Goal: Task Accomplishment & Management: Manage account settings

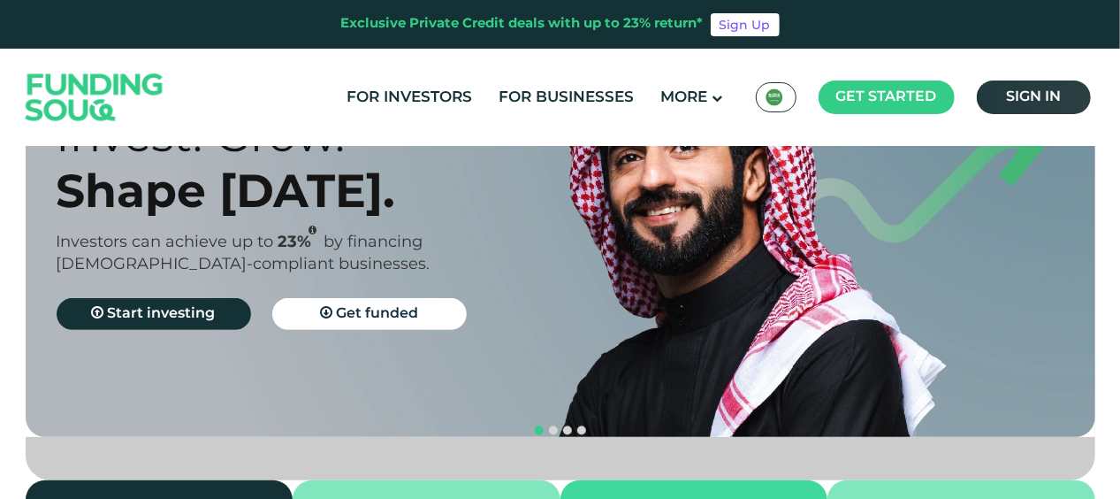
click at [1016, 96] on span "Sign in" at bounding box center [1033, 96] width 55 height 13
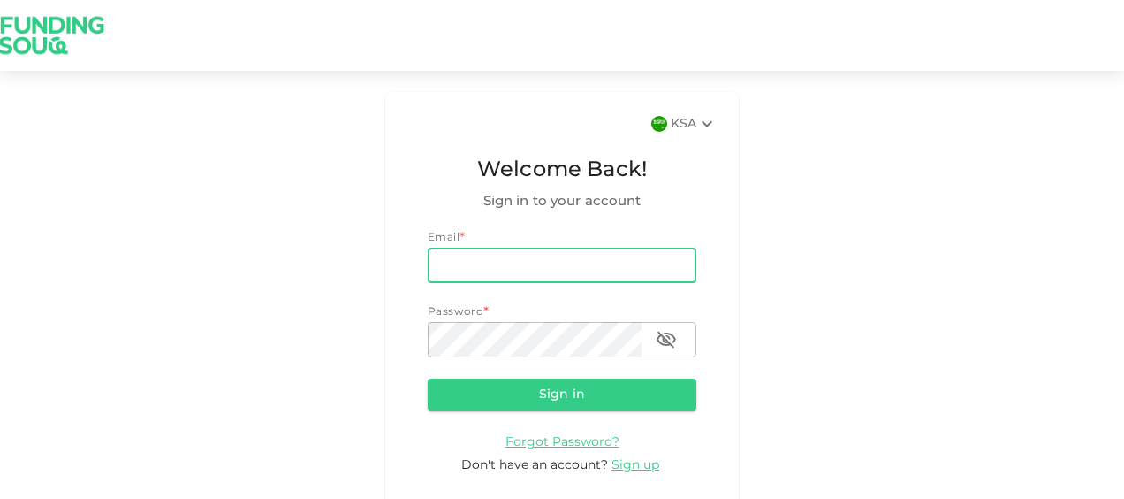
click at [545, 260] on input "email" at bounding box center [562, 265] width 269 height 35
type input "[EMAIL_ADDRESS][DOMAIN_NAME]"
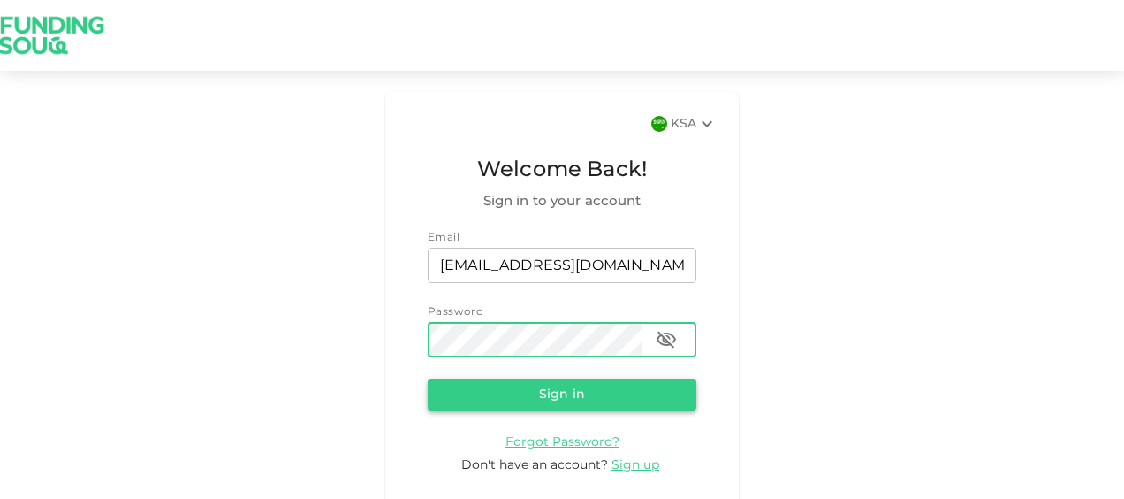
click at [610, 389] on button "Sign in" at bounding box center [562, 394] width 269 height 32
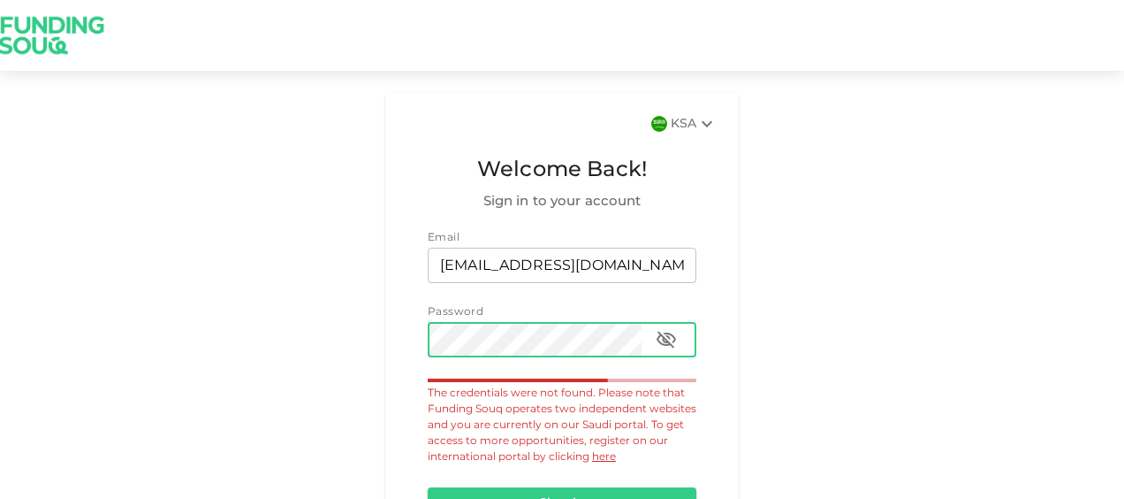
click at [667, 345] on icon "button" at bounding box center [666, 339] width 21 height 21
click at [667, 337] on icon "button" at bounding box center [666, 338] width 19 height 13
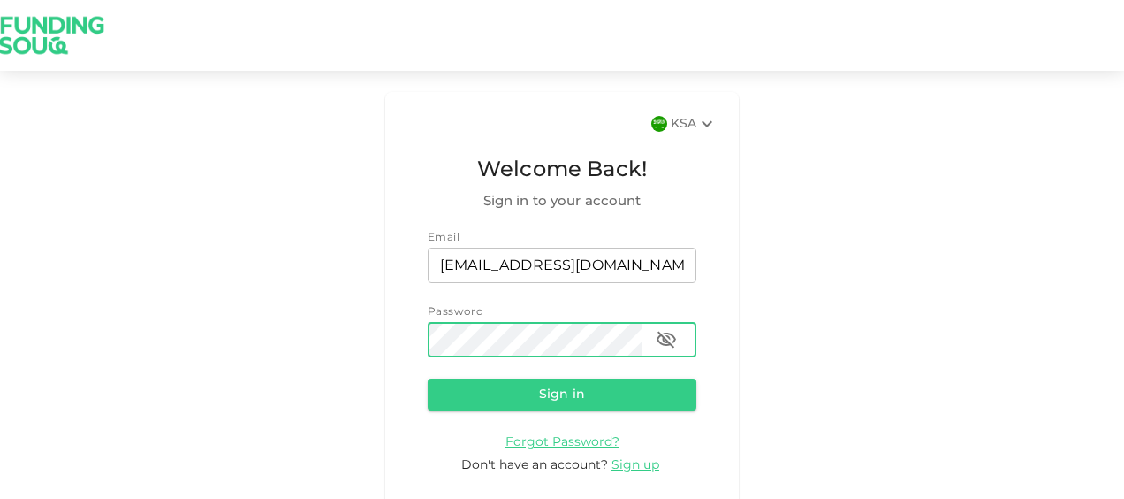
click at [331, 339] on div "KSA Welcome Back! Sign in to your account Email email [EMAIL_ADDRESS][DOMAIN_NA…" at bounding box center [562, 304] width 1124 height 425
click at [481, 415] on form "Email email [EMAIL_ADDRESS][DOMAIN_NAME] email Password password password Sign …" at bounding box center [562, 352] width 269 height 245
click at [485, 408] on button "Sign in" at bounding box center [562, 394] width 269 height 32
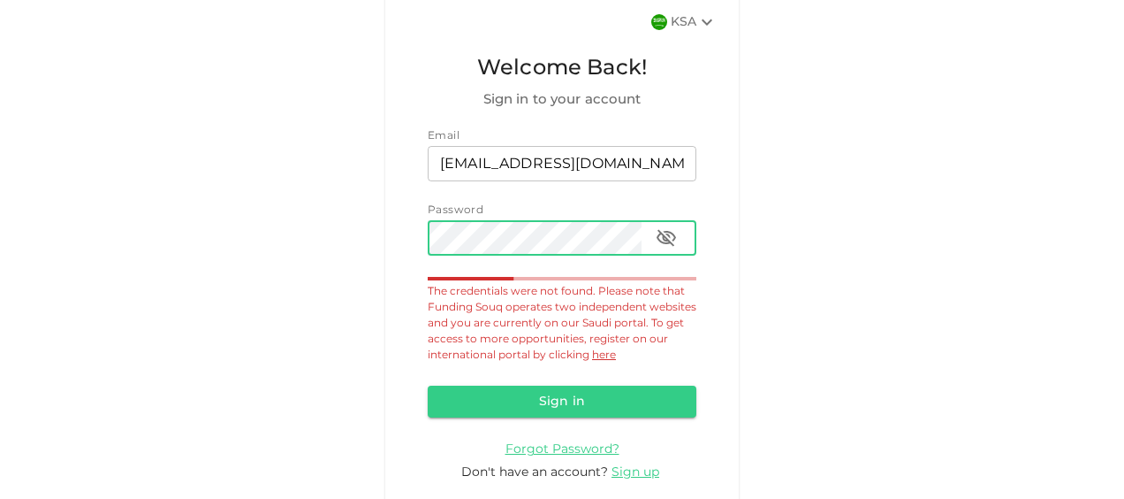
scroll to position [127, 0]
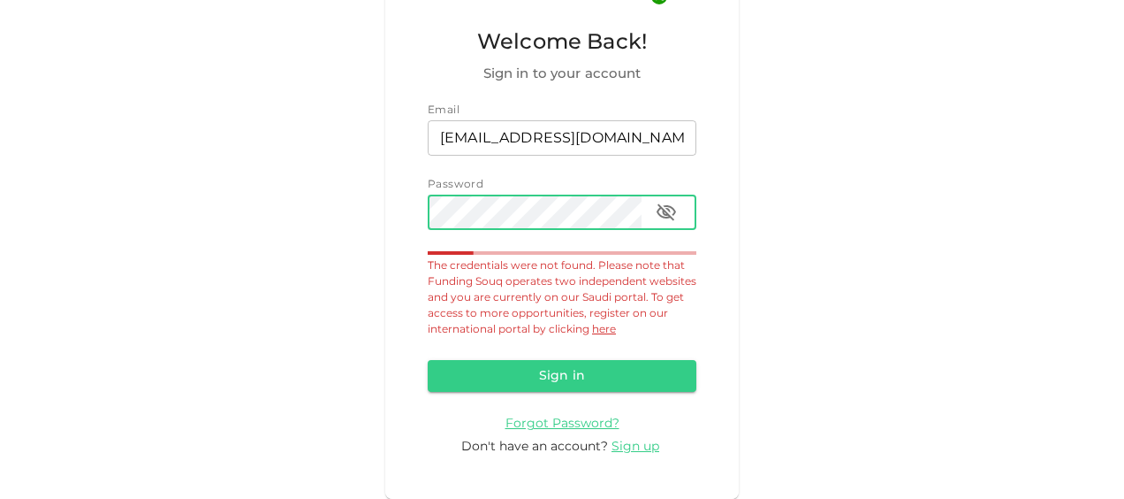
click at [593, 328] on link "here" at bounding box center [604, 329] width 24 height 11
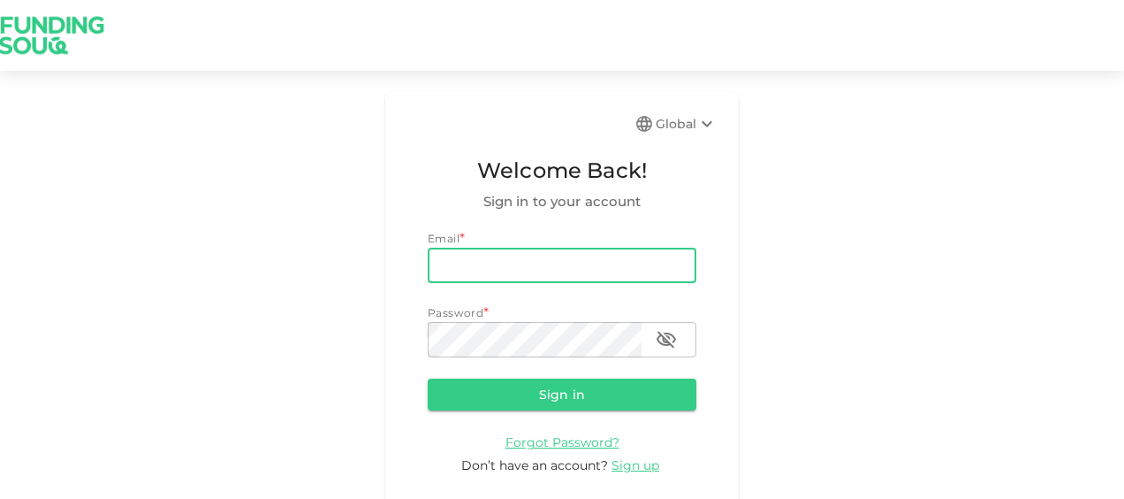
click at [552, 278] on input "email" at bounding box center [562, 265] width 269 height 35
type input "[EMAIL_ADDRESS][DOMAIN_NAME]"
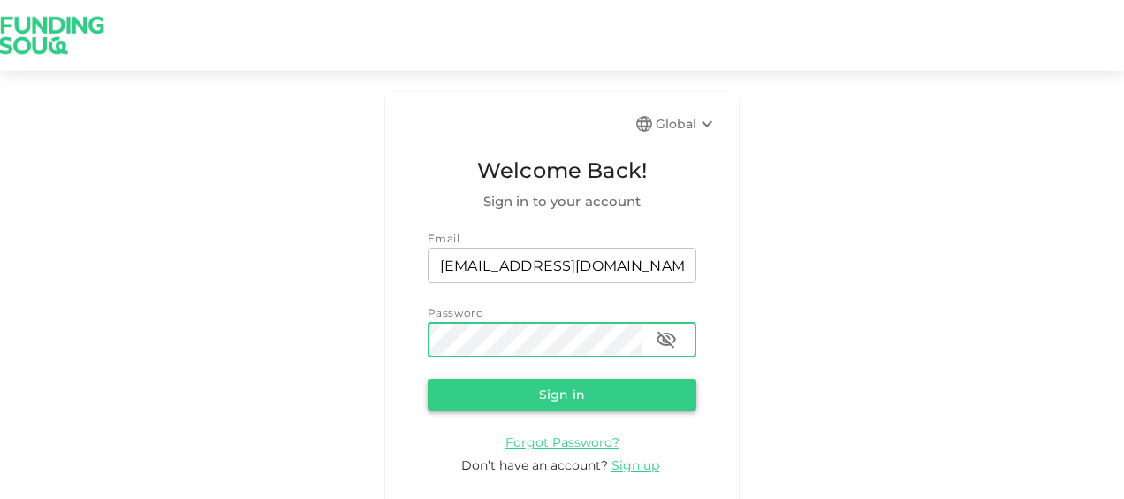
click at [537, 389] on button "Sign in" at bounding box center [562, 394] width 269 height 32
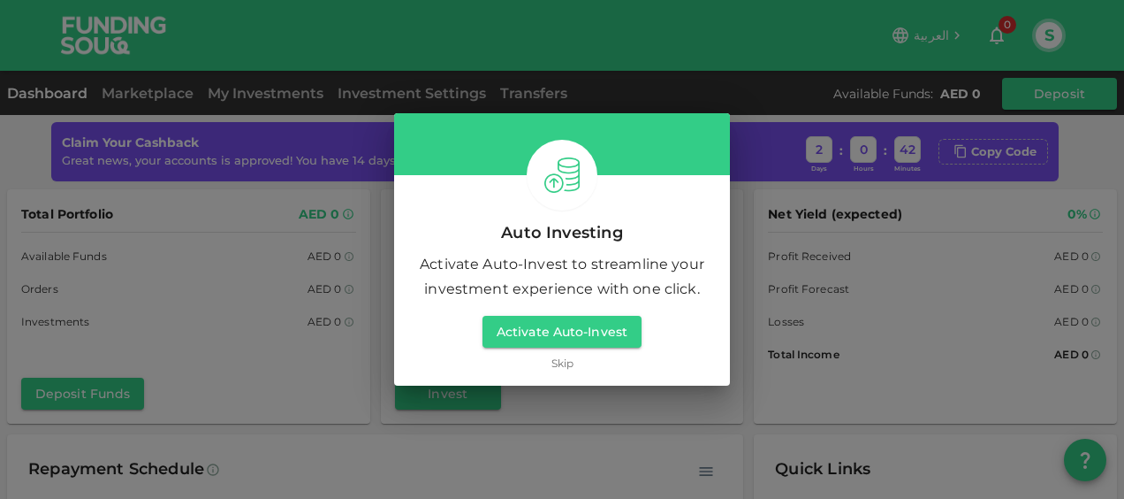
click at [562, 365] on link "Skip" at bounding box center [563, 362] width 22 height 17
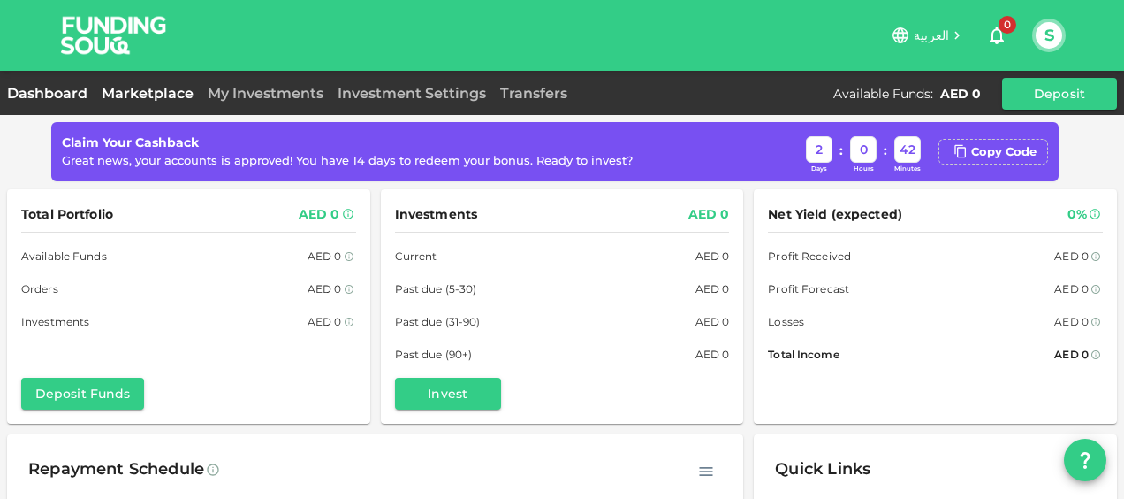
click at [144, 85] on link "Marketplace" at bounding box center [148, 93] width 106 height 17
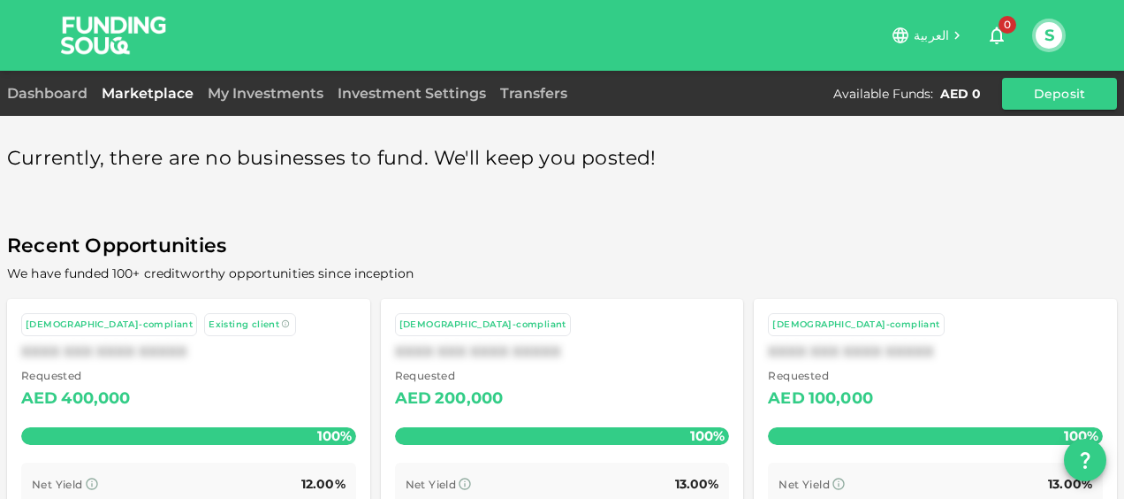
scroll to position [155, 0]
